Goal: Check status: Check status

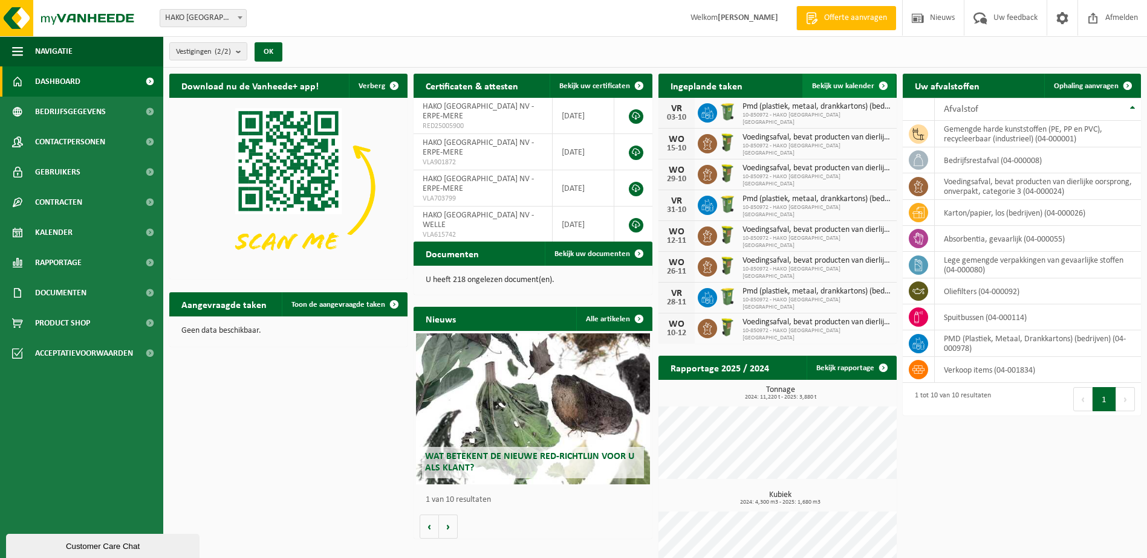
click at [858, 83] on span "Bekijk uw kalender" at bounding box center [843, 86] width 62 height 8
